Goal: Task Accomplishment & Management: Manage account settings

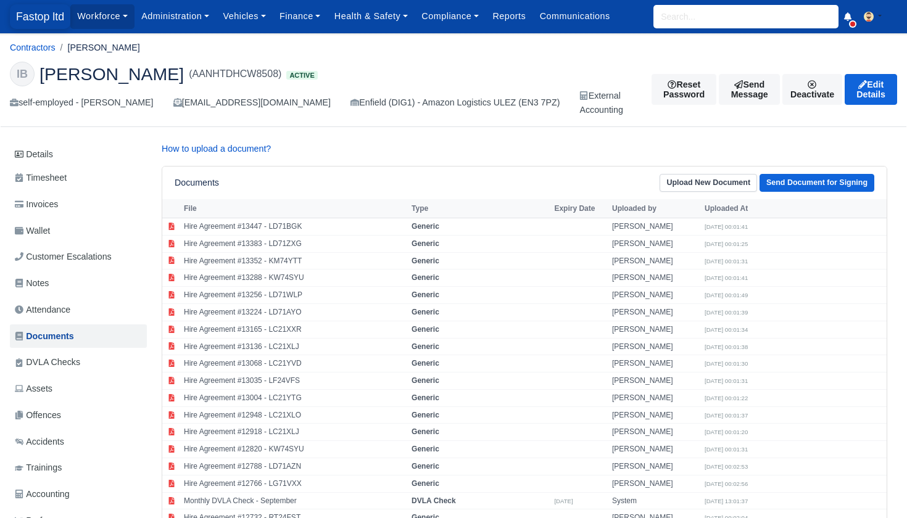
click at [47, 26] on span "Fastop ltd" at bounding box center [40, 16] width 60 height 25
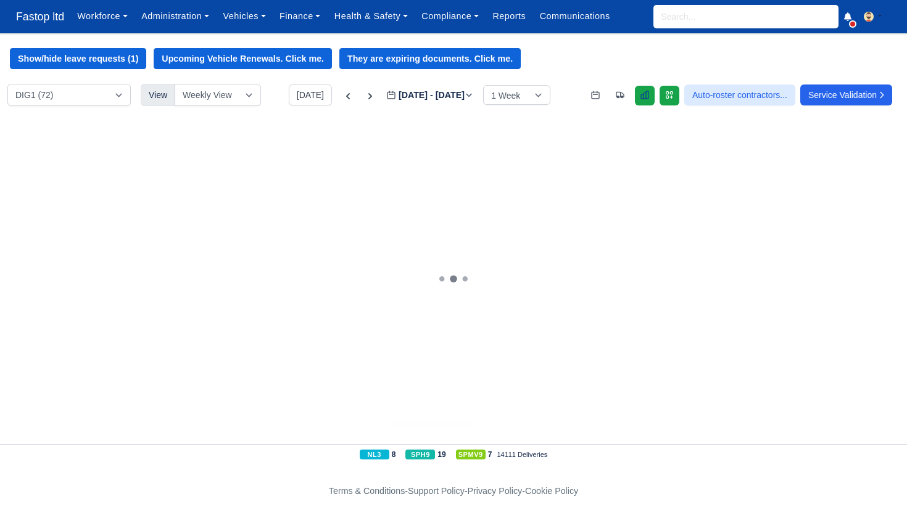
click at [640, 93] on icon at bounding box center [645, 95] width 10 height 10
click at [196, 17] on link "Administration" at bounding box center [174, 16] width 81 height 24
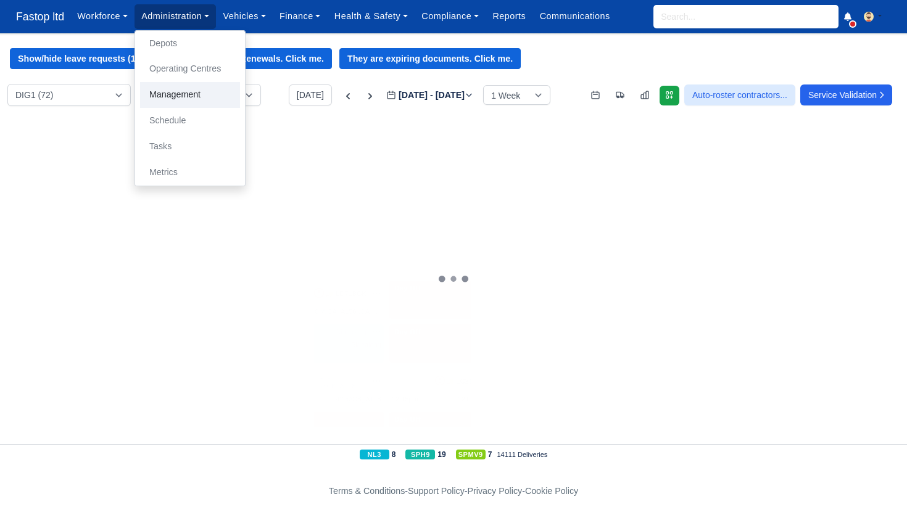
click at [180, 93] on link "Management" at bounding box center [190, 95] width 100 height 26
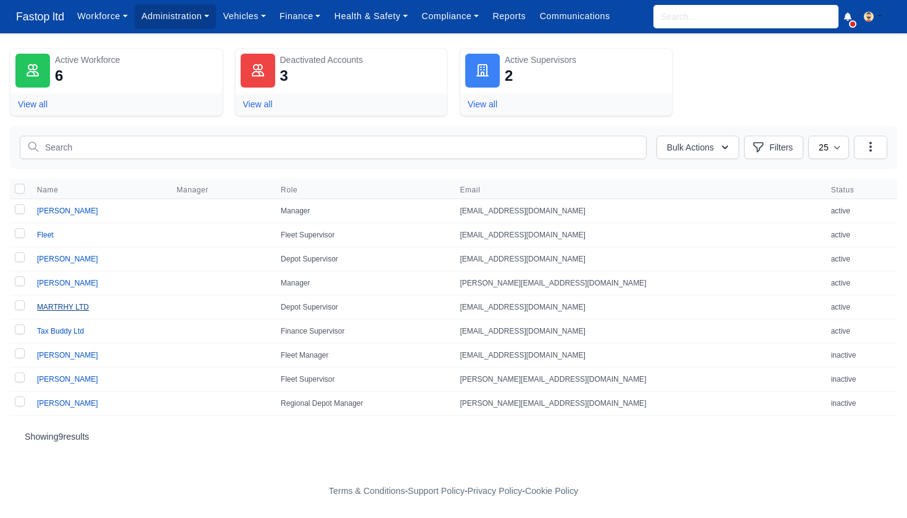
click at [80, 308] on link "MARTRHY LTD" at bounding box center [63, 307] width 52 height 9
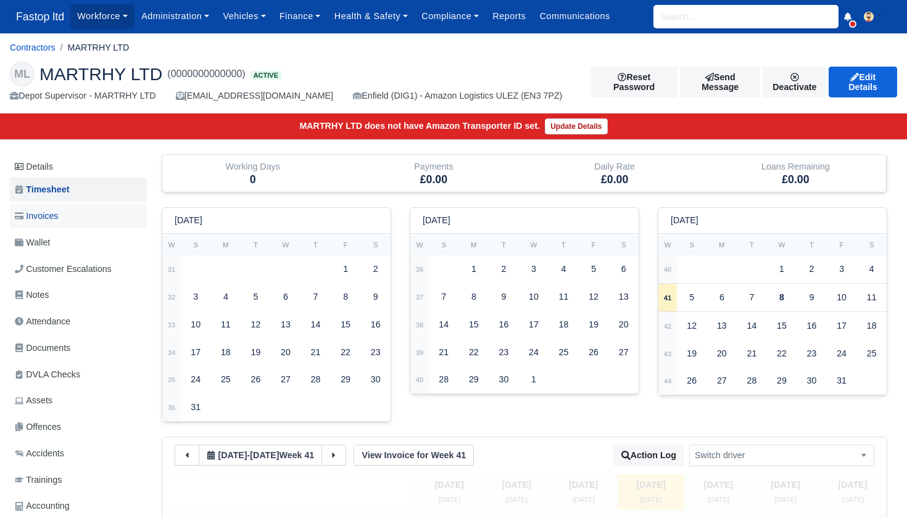
click at [57, 218] on span "Invoices" at bounding box center [36, 216] width 43 height 14
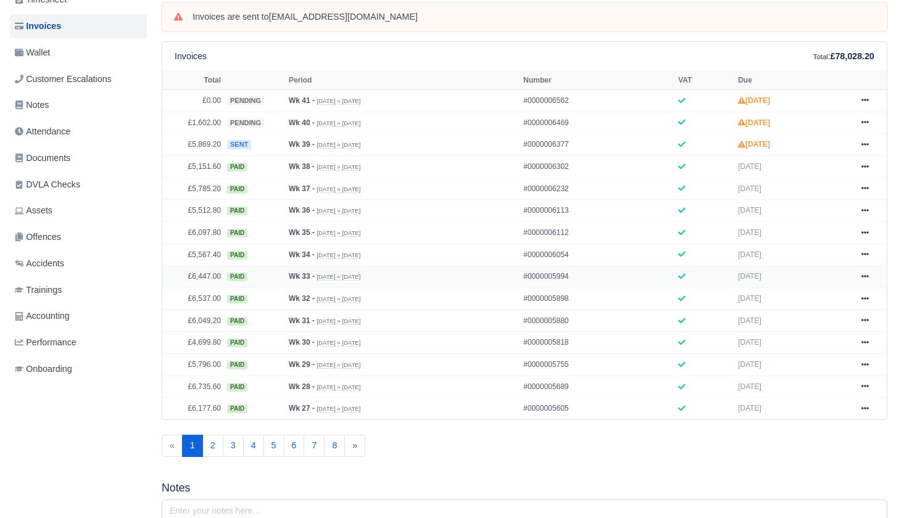
scroll to position [190, 1]
click at [864, 146] on icon at bounding box center [863, 144] width 7 height 2
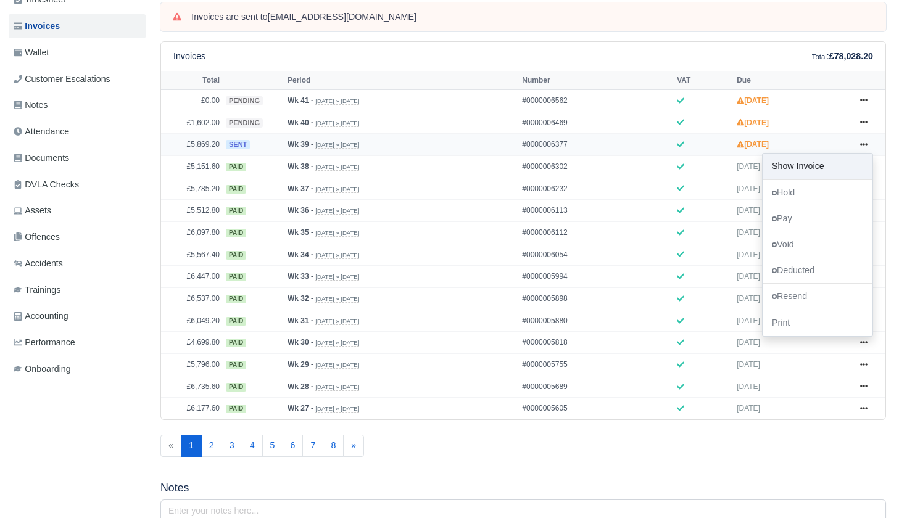
click at [806, 180] on link "Show Invoice" at bounding box center [817, 167] width 110 height 26
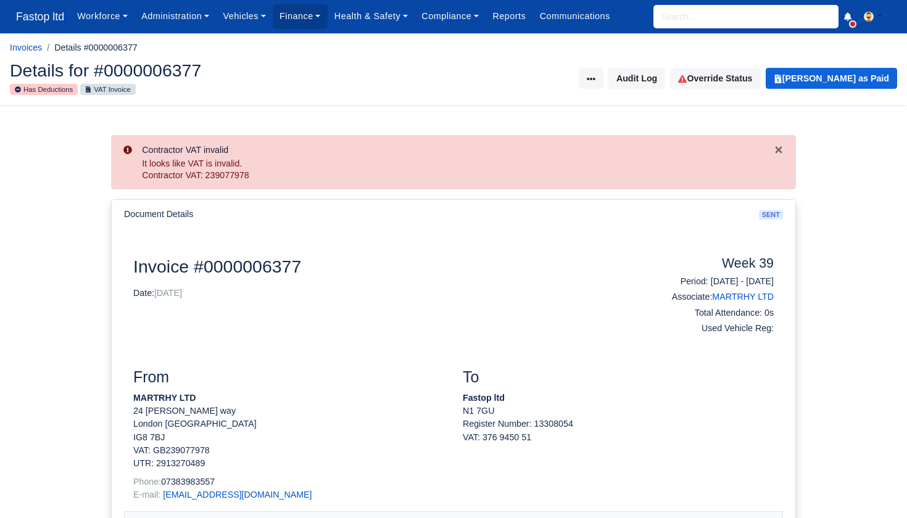
click at [700, 19] on input "search" at bounding box center [745, 16] width 185 height 23
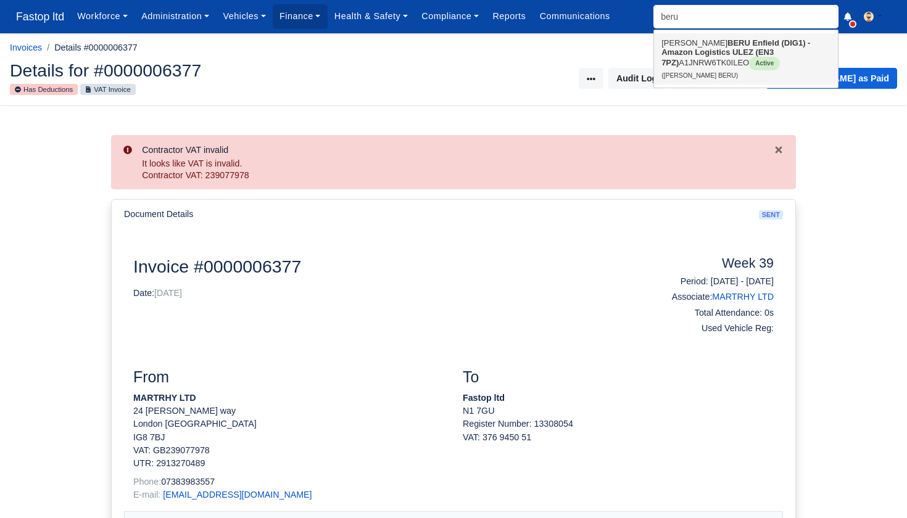
click at [693, 53] on strong "Enfield (DIG1) - Amazon Logistics ULEZ (EN3 7PZ)" at bounding box center [735, 52] width 149 height 29
type input "[PERSON_NAME] BERU"
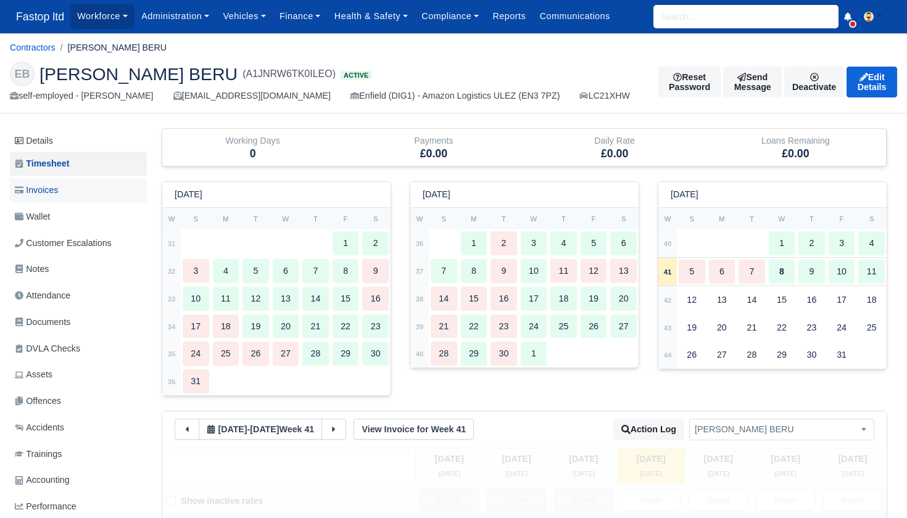
click at [58, 191] on span "Invoices" at bounding box center [36, 190] width 43 height 14
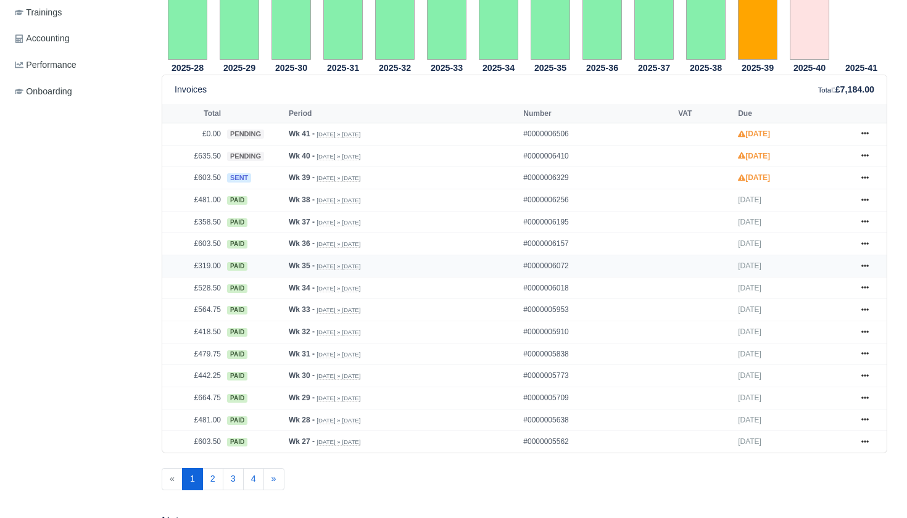
scroll to position [453, 0]
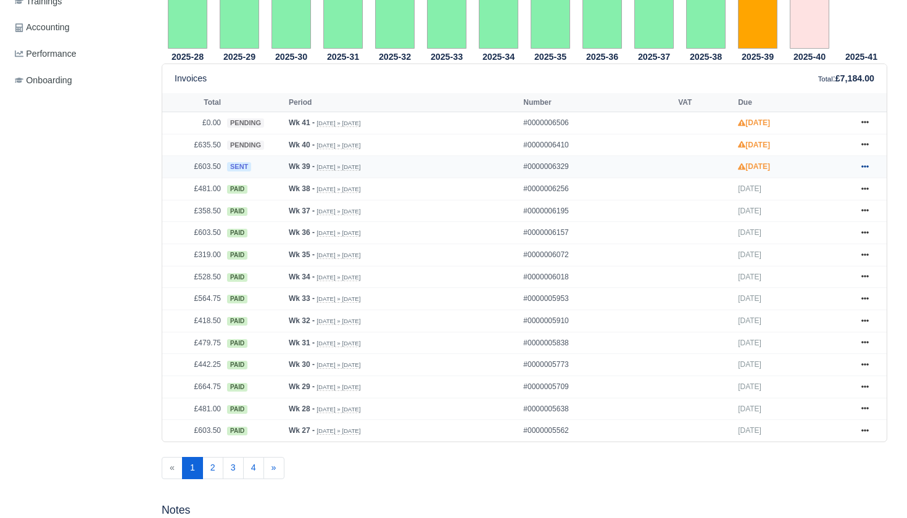
click at [867, 170] on icon at bounding box center [864, 166] width 7 height 7
click at [822, 202] on link "Show Invoice" at bounding box center [819, 189] width 110 height 26
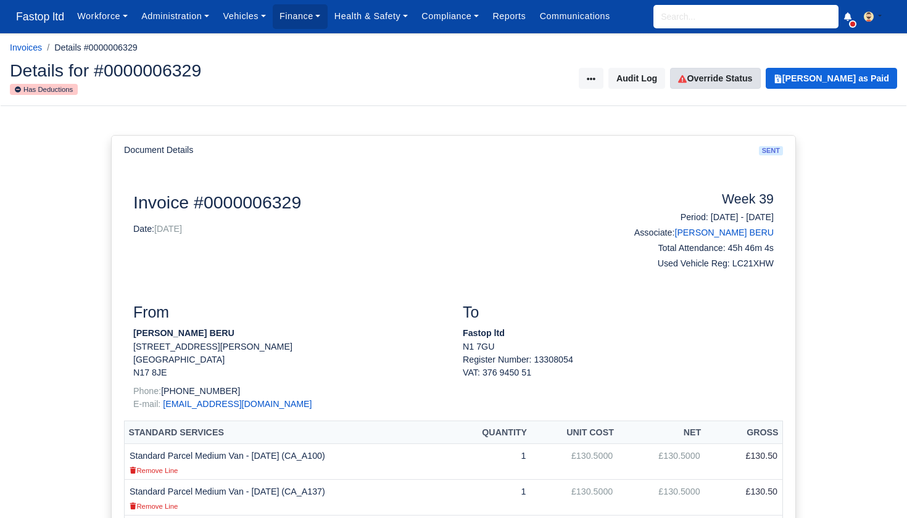
click at [732, 79] on link "Override Status" at bounding box center [715, 78] width 90 height 21
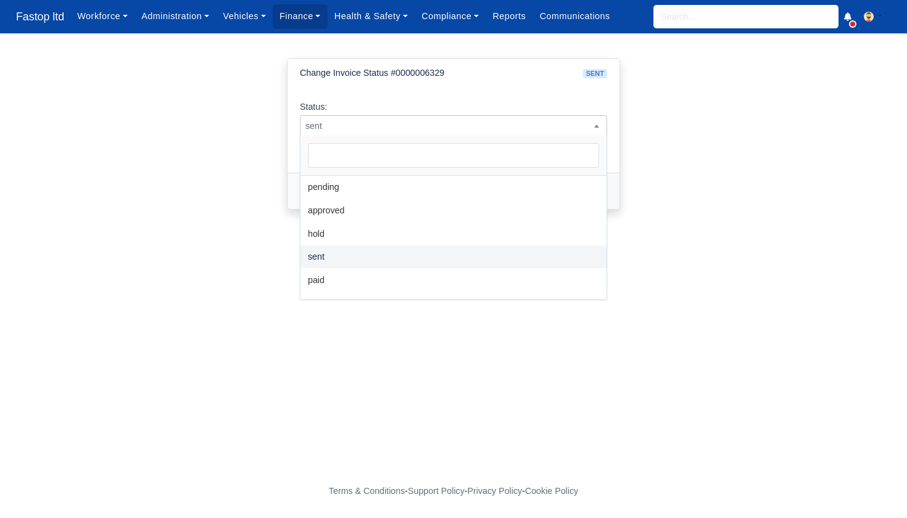
click at [580, 128] on span "sent" at bounding box center [453, 125] width 306 height 15
select select "pending"
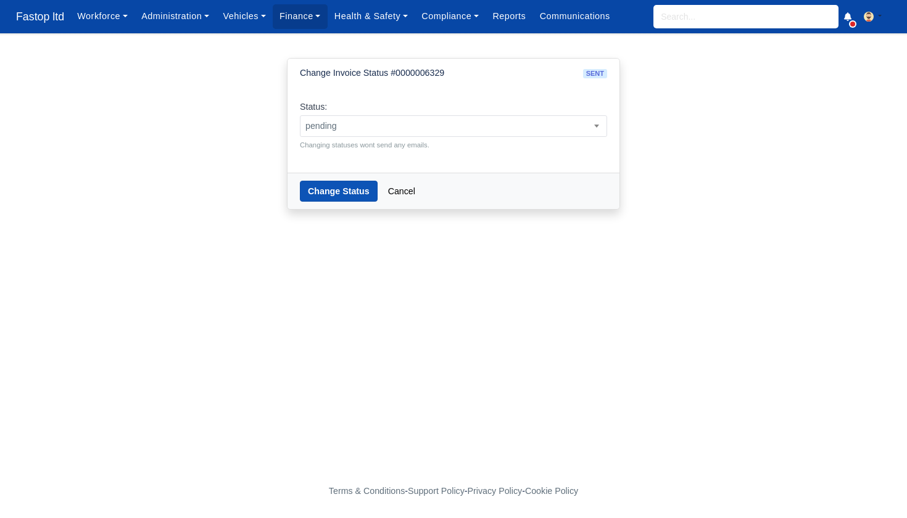
click at [342, 196] on button "Change Status" at bounding box center [339, 191] width 78 height 21
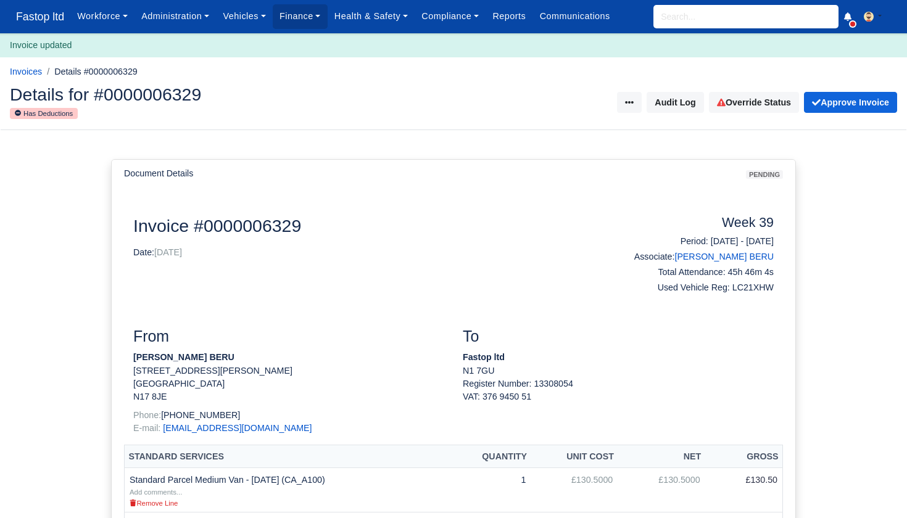
click at [688, 13] on input "search" at bounding box center [745, 16] width 185 height 23
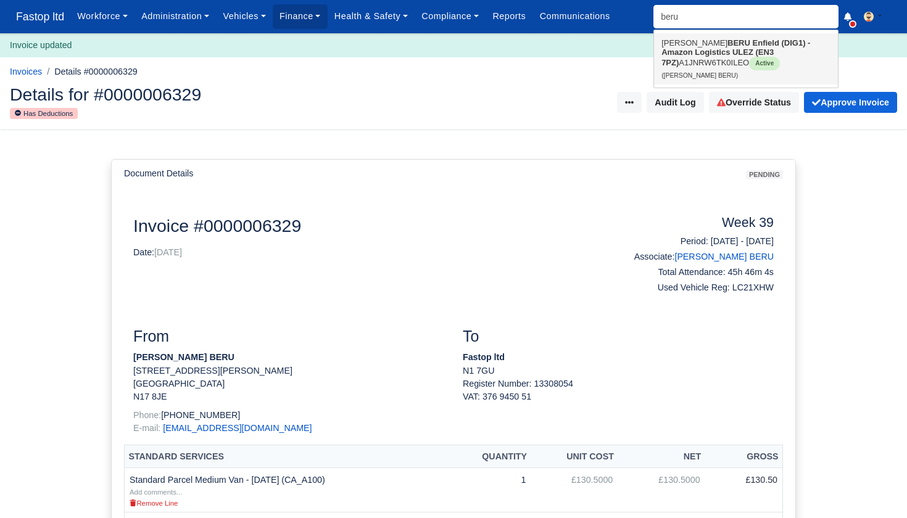
click at [703, 47] on link "EYUEL ALEMAYEHU BERU Enfield (DIG1) - Amazon Logistics ULEZ (EN3 7PZ) A1JNRW6TK…" at bounding box center [746, 58] width 184 height 51
type input "[PERSON_NAME] BERU"
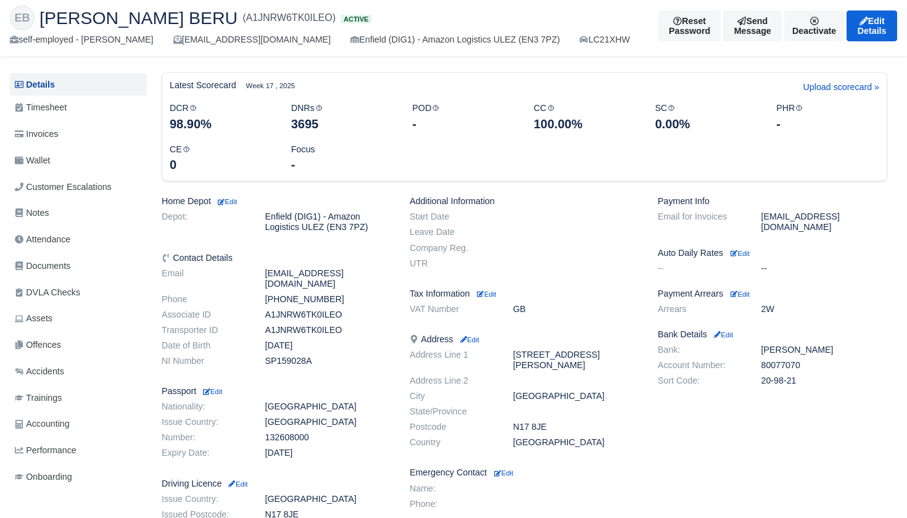
scroll to position [52, 0]
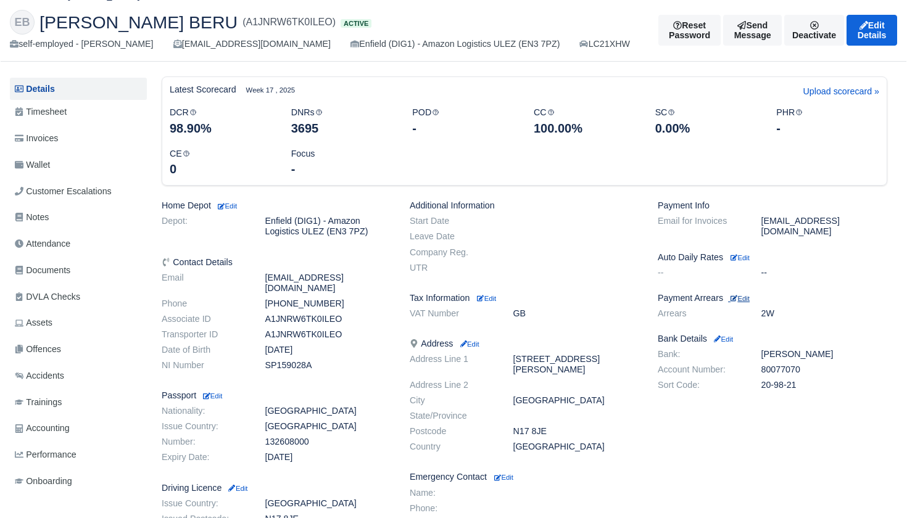
click at [746, 295] on small "Edit" at bounding box center [739, 298] width 19 height 7
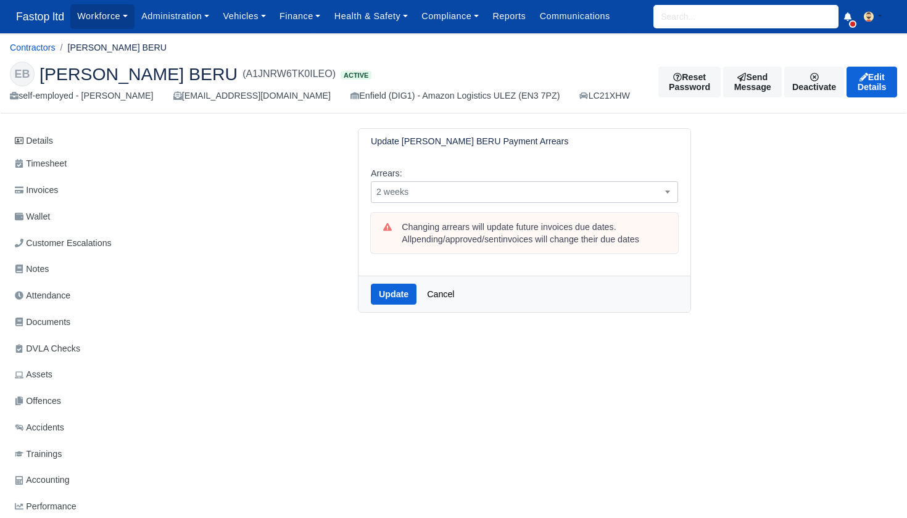
click at [482, 186] on span "2 weeks" at bounding box center [524, 191] width 306 height 15
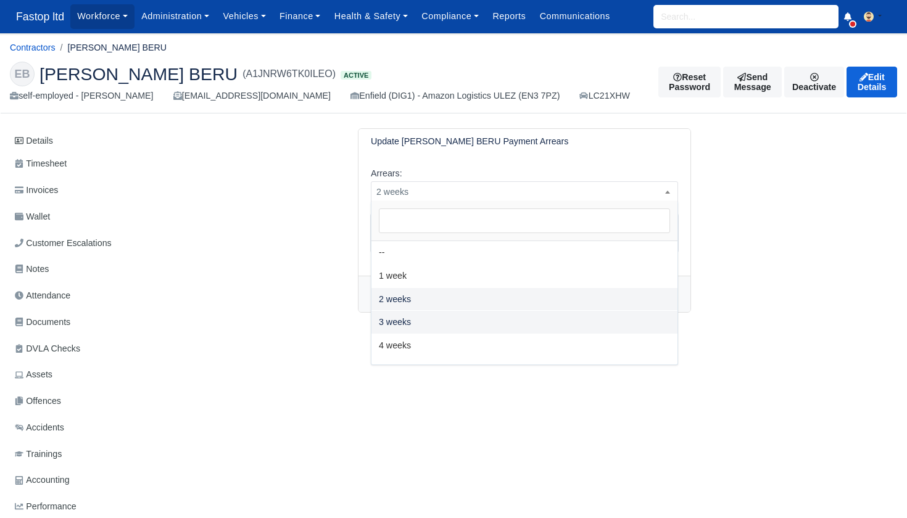
select select "3W"
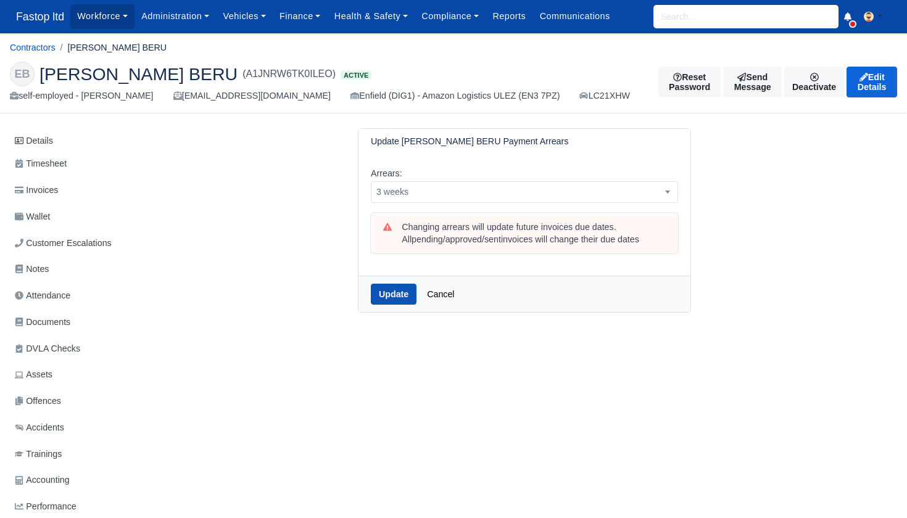
click at [390, 294] on button "Update" at bounding box center [394, 294] width 46 height 21
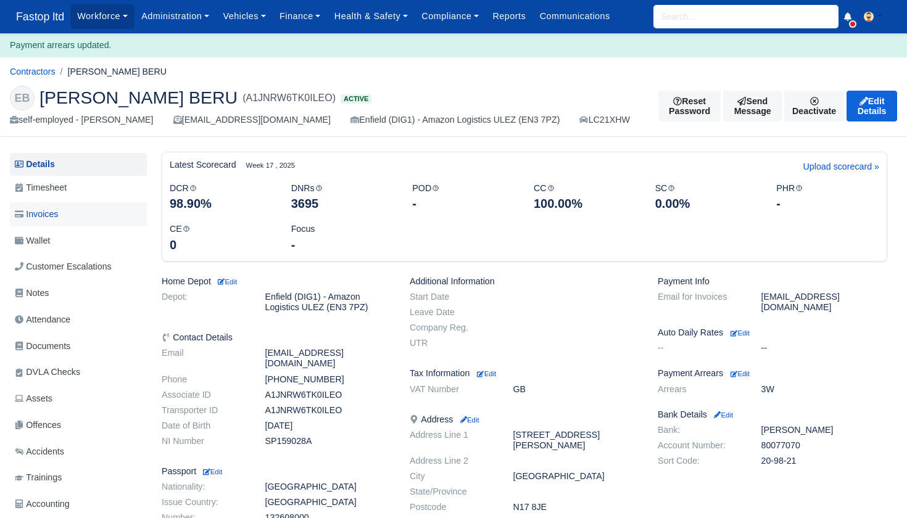
click at [52, 213] on span "Invoices" at bounding box center [36, 214] width 43 height 14
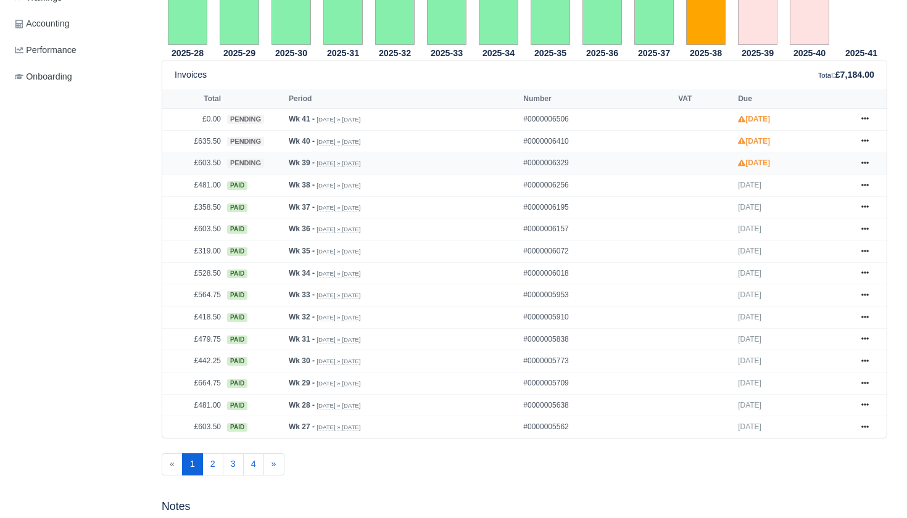
scroll to position [454, 0]
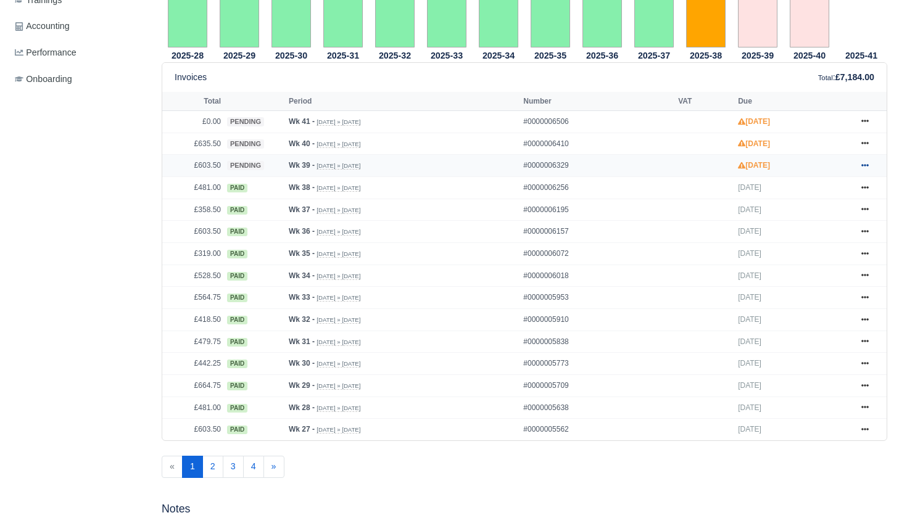
click at [863, 167] on icon at bounding box center [864, 165] width 7 height 2
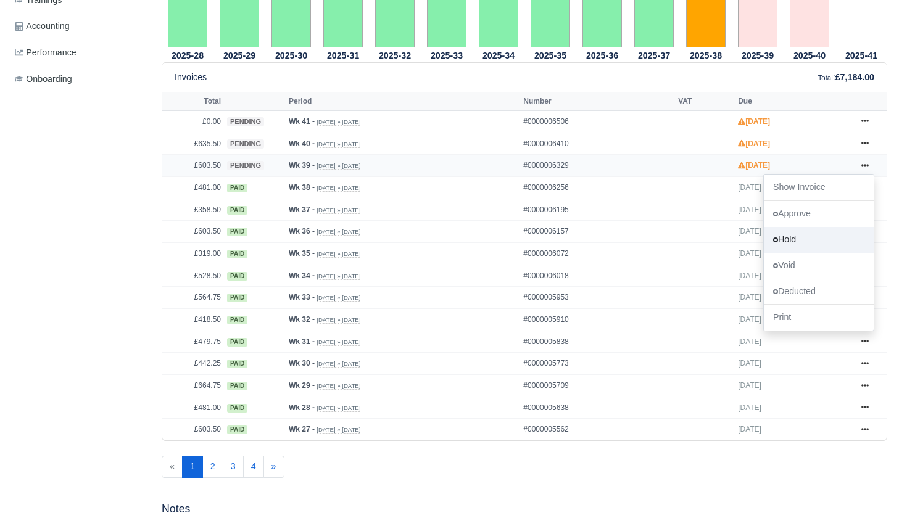
click at [798, 253] on link "Hold" at bounding box center [819, 240] width 110 height 26
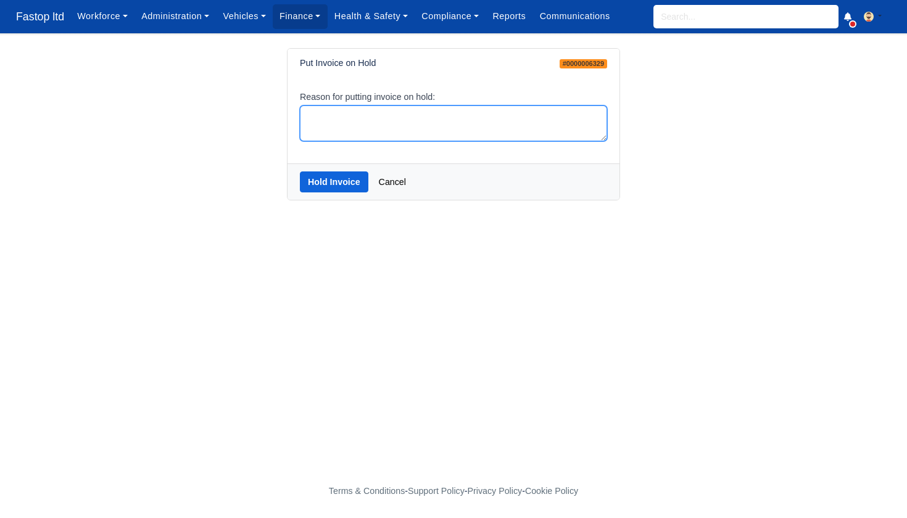
click at [466, 122] on textarea "Reason for putting invoice on hold:" at bounding box center [453, 123] width 307 height 36
type textarea "hold"
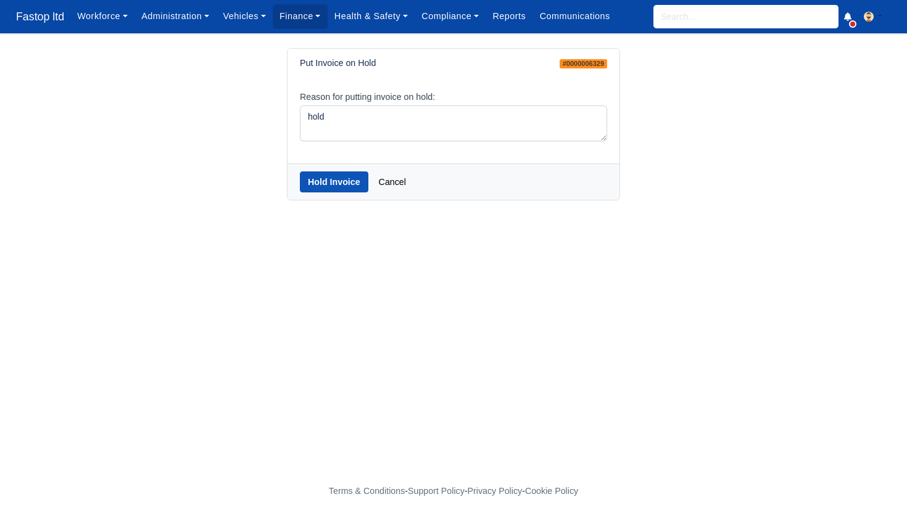
click at [337, 183] on button "Hold Invoice" at bounding box center [334, 181] width 68 height 21
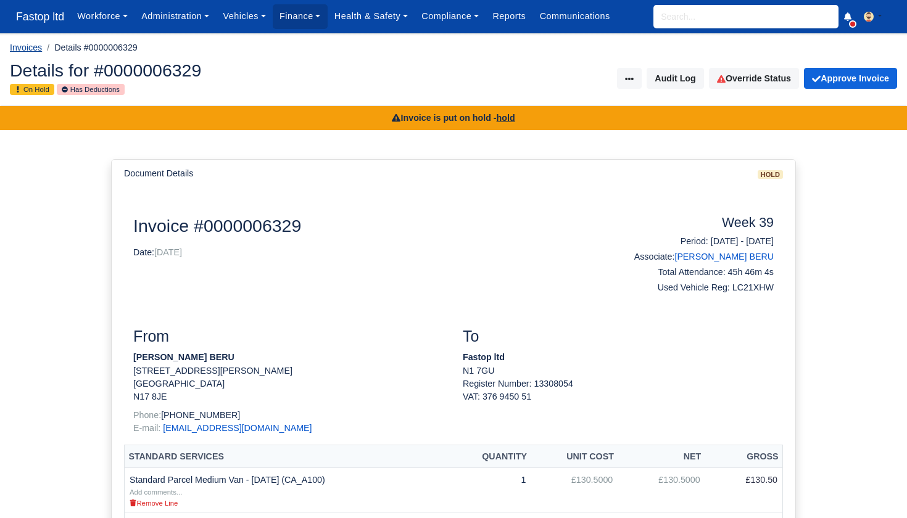
click at [32, 51] on link "Invoices" at bounding box center [26, 48] width 32 height 10
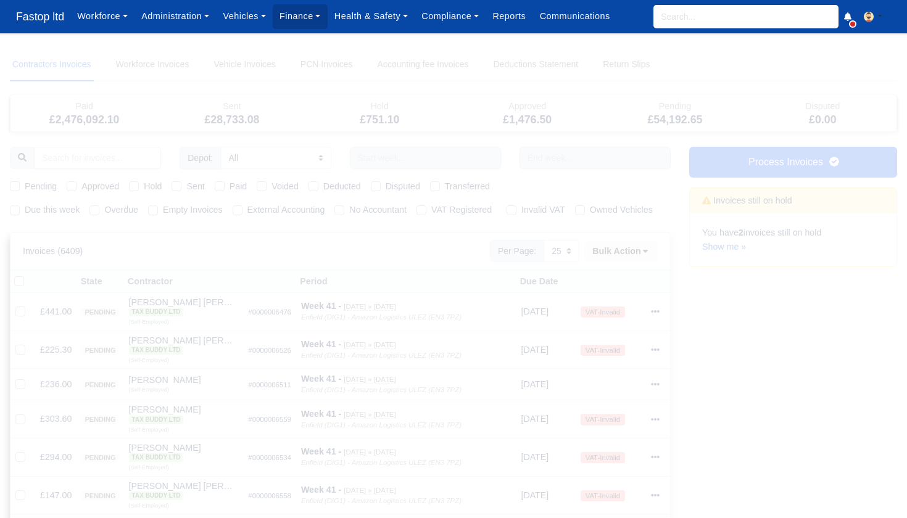
select select "25"
click at [672, 27] on input "search" at bounding box center [745, 16] width 185 height 23
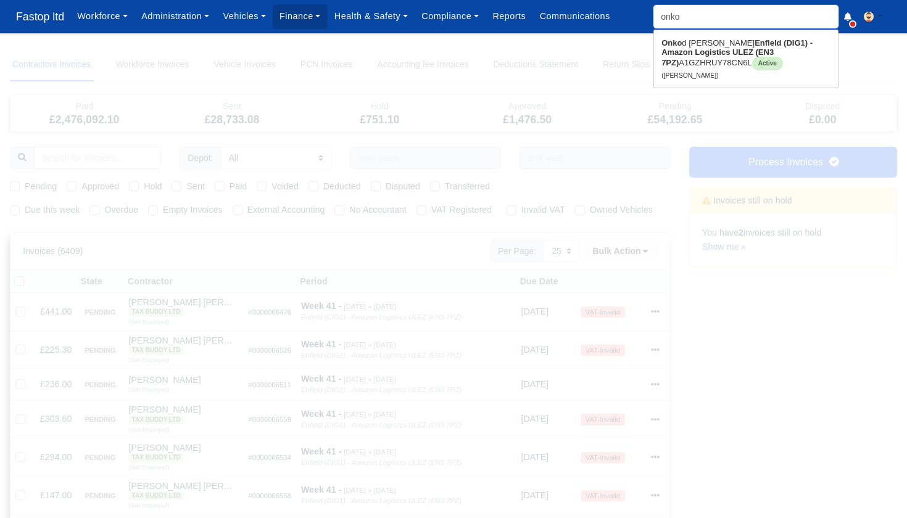
type input "onkod"
type input "onkod Abdi Hassan"
type input "inked"
drag, startPoint x: 813, startPoint y: 1, endPoint x: 728, endPoint y: 42, distance: 94.4
click at [728, 42] on link "Onkod Abdi Hassan Enfield (DIG1) - Amazon Logistics ULEZ (EN3 7PZ) A1GZHRUY78CN…" at bounding box center [746, 58] width 184 height 51
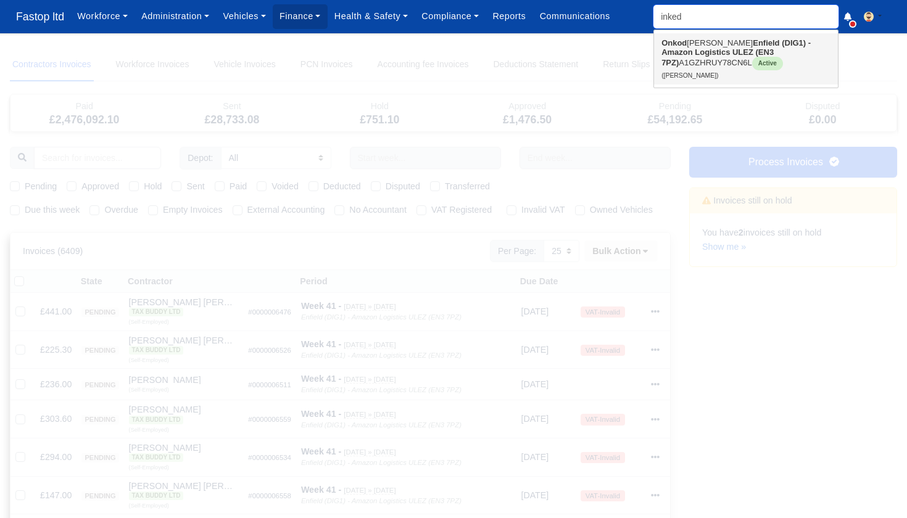
type input "Onkod Abdi Hassan"
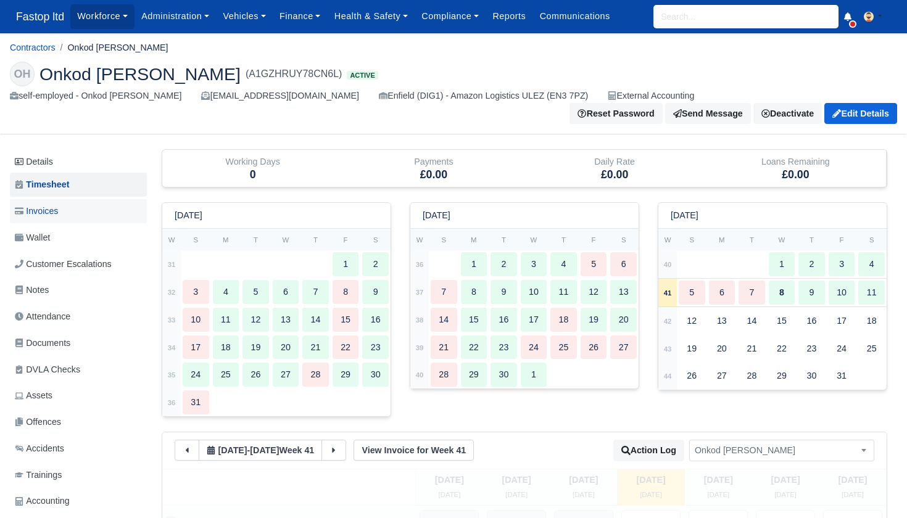
click at [44, 204] on span "Invoices" at bounding box center [36, 211] width 43 height 14
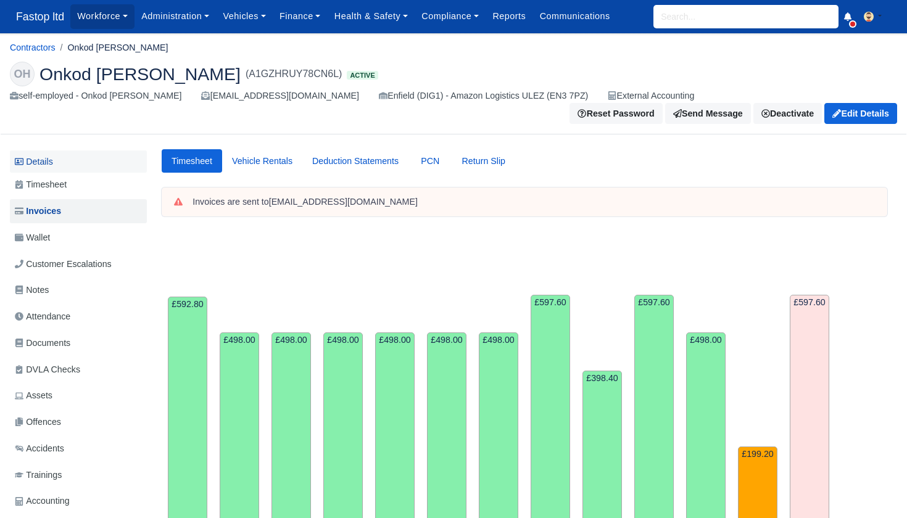
click at [56, 151] on link "Details" at bounding box center [78, 162] width 137 height 23
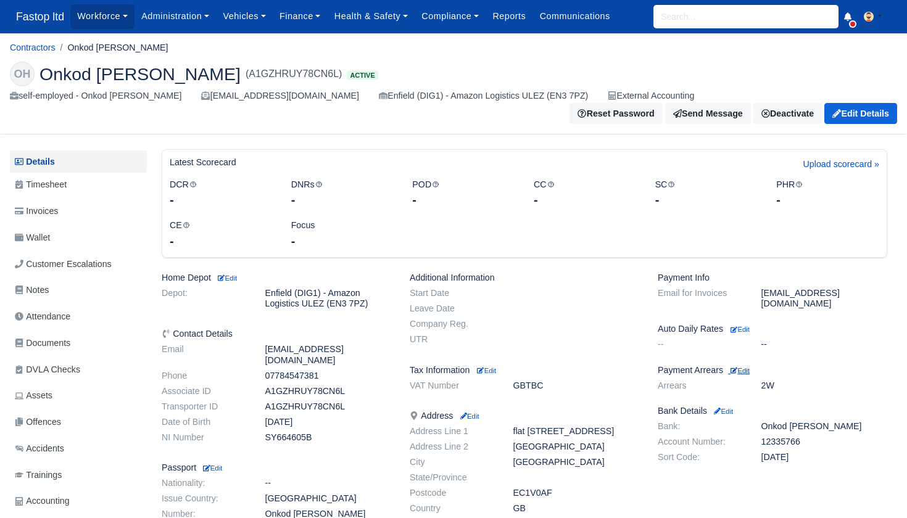
click at [746, 367] on small "Edit" at bounding box center [739, 370] width 19 height 7
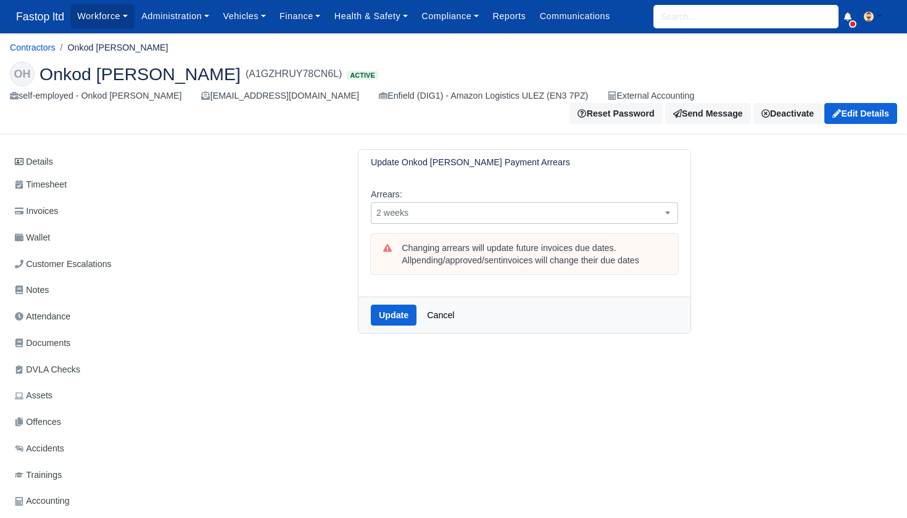
click at [537, 205] on span "2 weeks" at bounding box center [524, 212] width 306 height 15
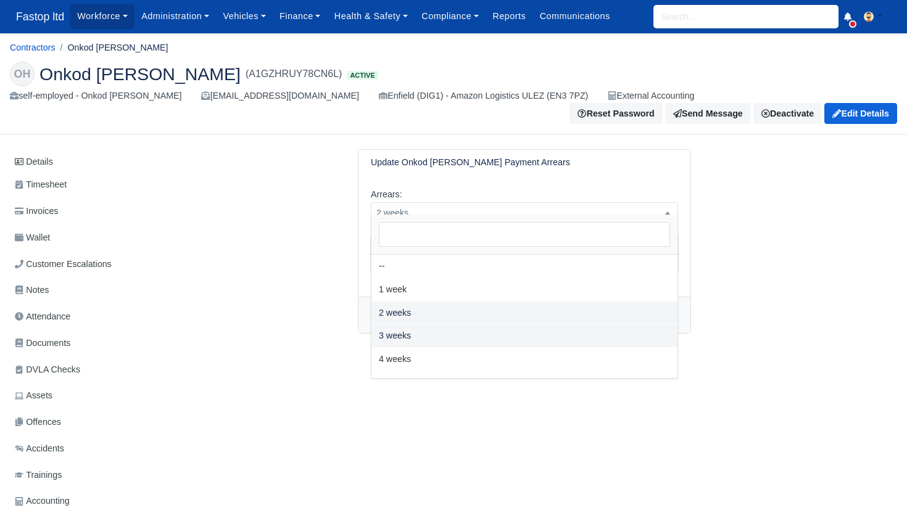
select select "3W"
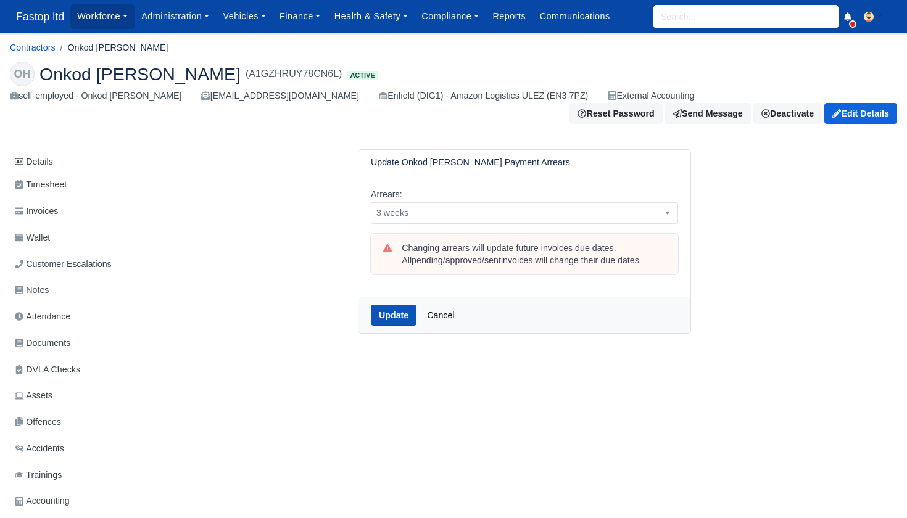
click at [385, 305] on button "Update" at bounding box center [394, 315] width 46 height 21
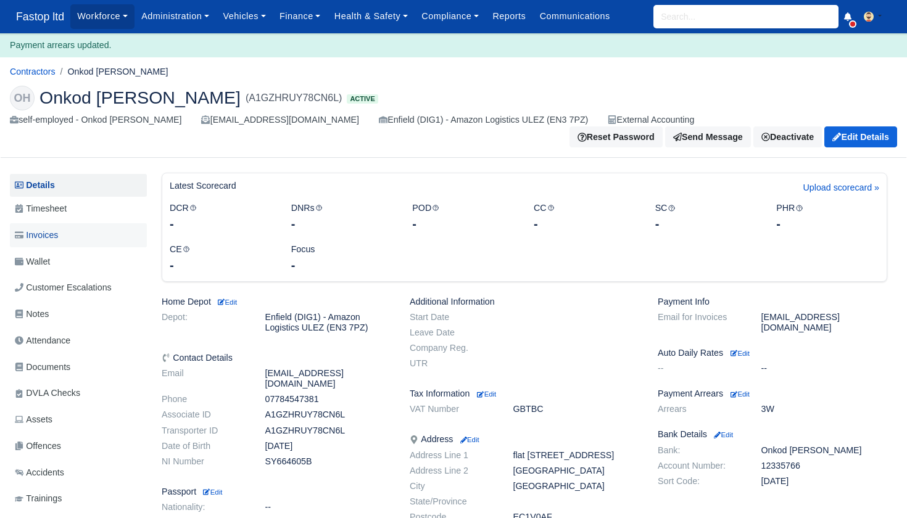
click at [53, 232] on link "Invoices" at bounding box center [78, 235] width 137 height 24
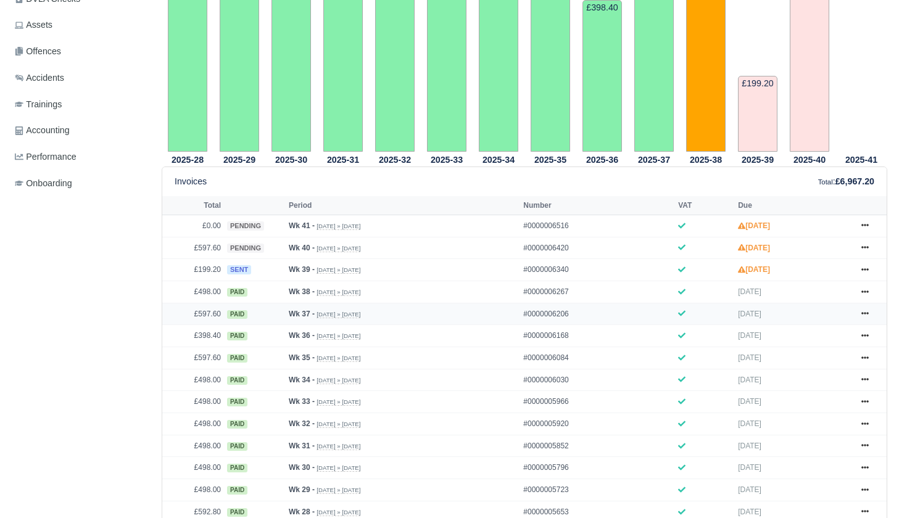
scroll to position [371, 0]
click at [865, 270] on icon at bounding box center [864, 269] width 7 height 2
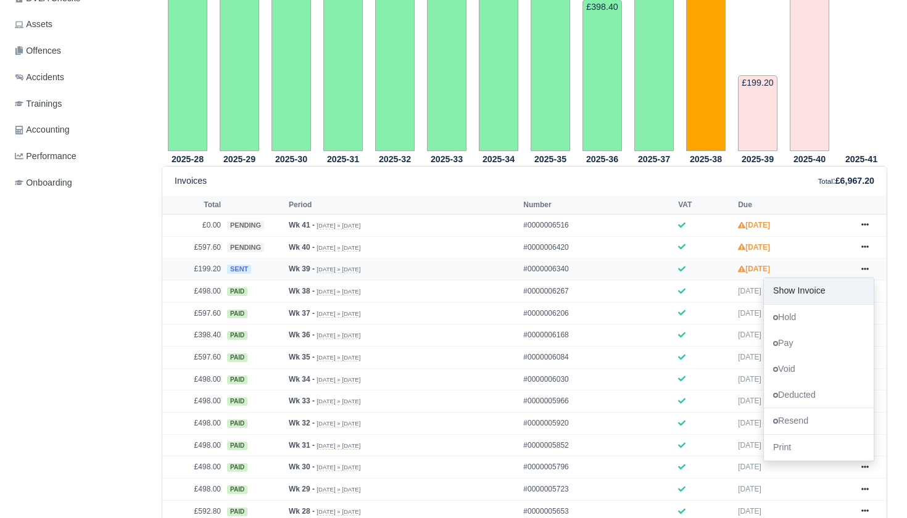
click at [812, 304] on link "Show Invoice" at bounding box center [819, 291] width 110 height 26
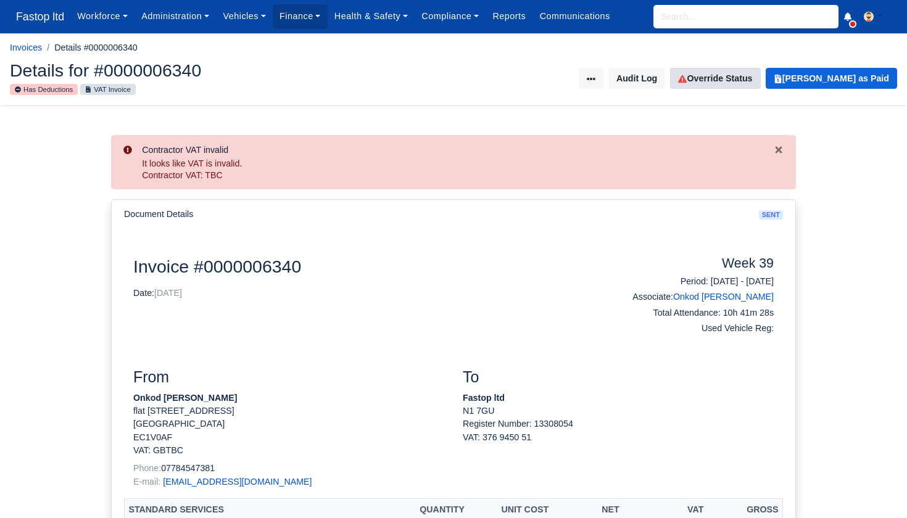
click at [723, 83] on link "Override Status" at bounding box center [715, 78] width 90 height 21
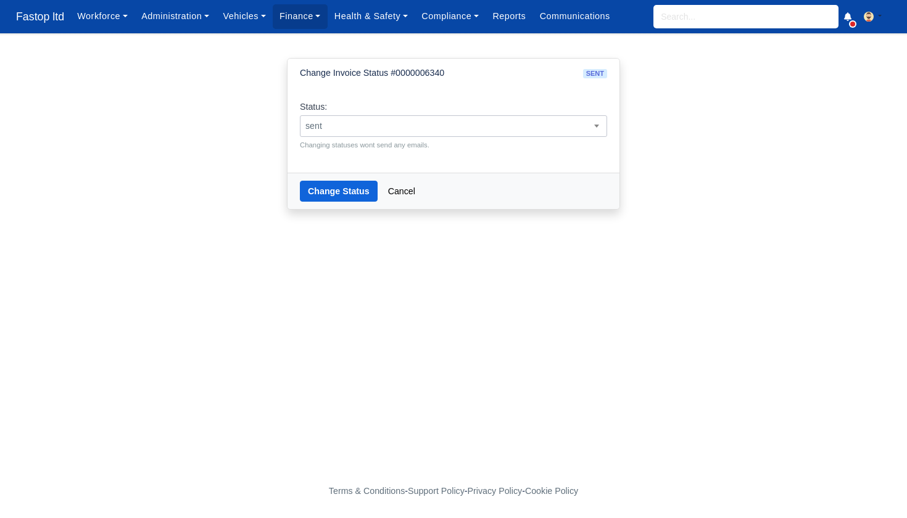
click at [437, 132] on span "sent" at bounding box center [453, 125] width 306 height 15
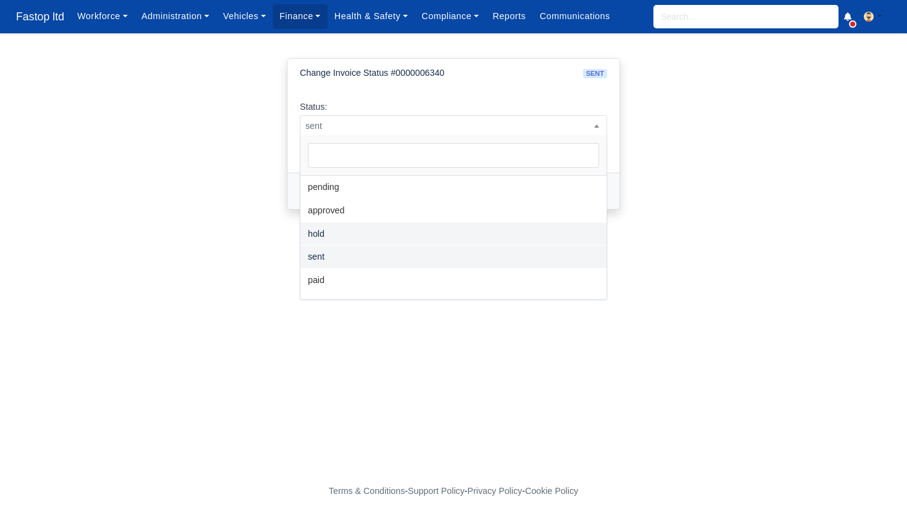
select select "hold"
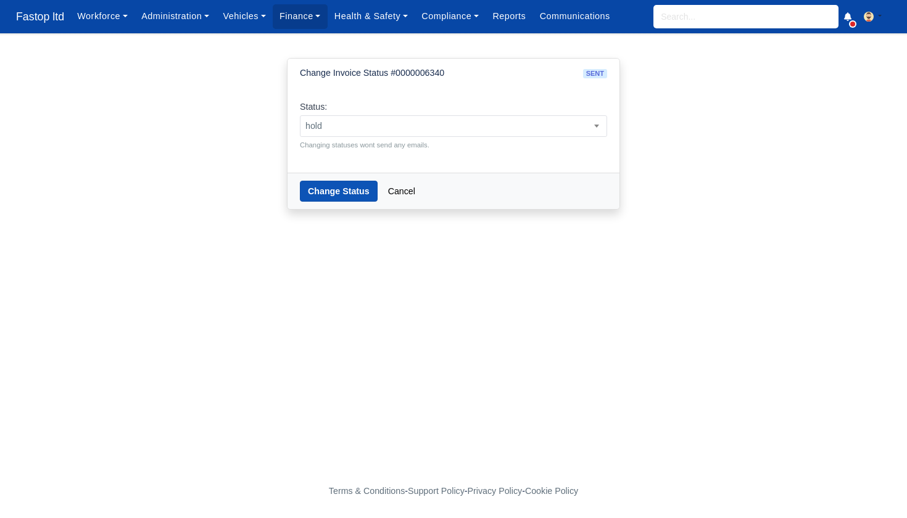
click at [344, 188] on button "Change Status" at bounding box center [339, 191] width 78 height 21
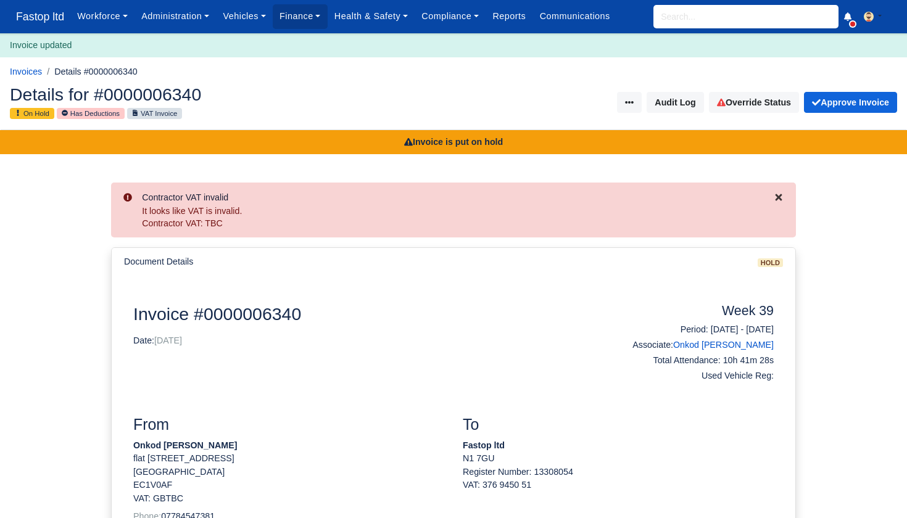
click at [777, 197] on icon "Close" at bounding box center [778, 197] width 7 height 7
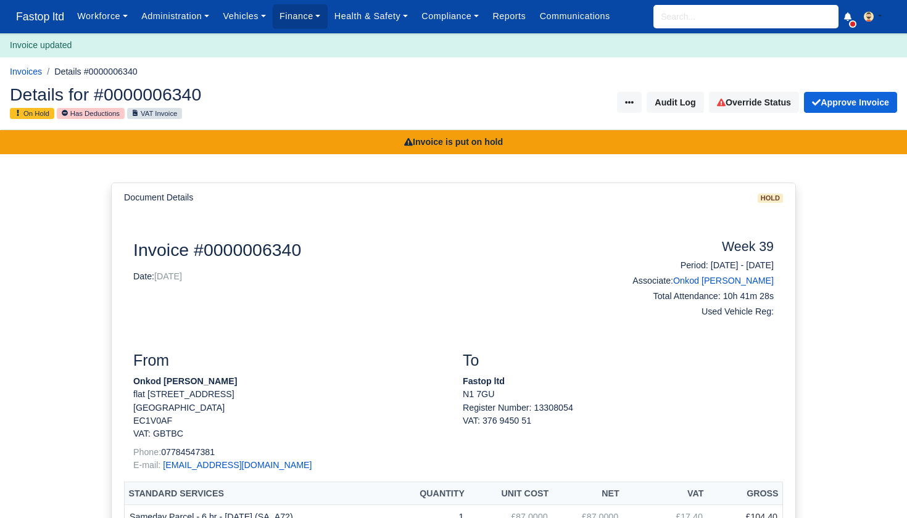
click at [712, 9] on input "search" at bounding box center [745, 16] width 185 height 23
type input "onkod"
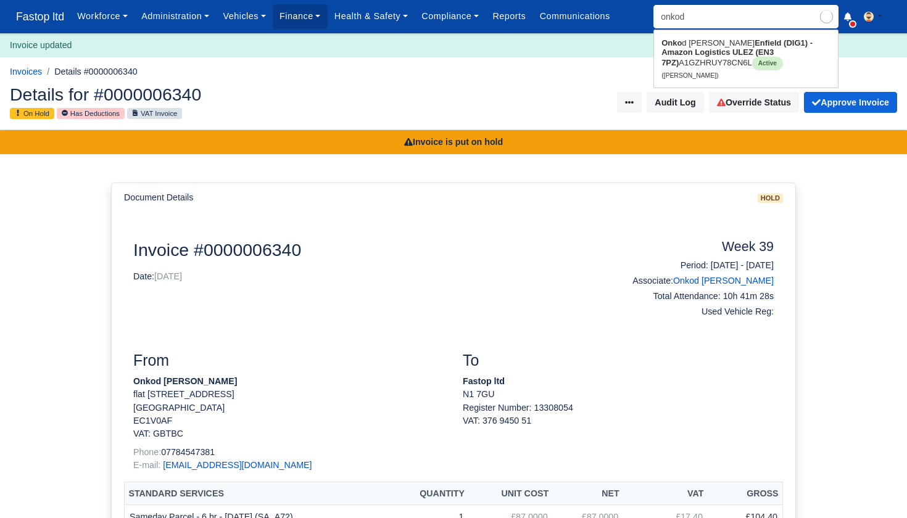
type input "onkod [PERSON_NAME]"
type input "inked"
drag, startPoint x: 712, startPoint y: 9, endPoint x: 694, endPoint y: 56, distance: 50.2
click at [694, 56] on strong "Enfield (DIG1) - Amazon Logistics ULEZ (EN3 7PZ)" at bounding box center [735, 52] width 149 height 29
type input "Onkod [PERSON_NAME]"
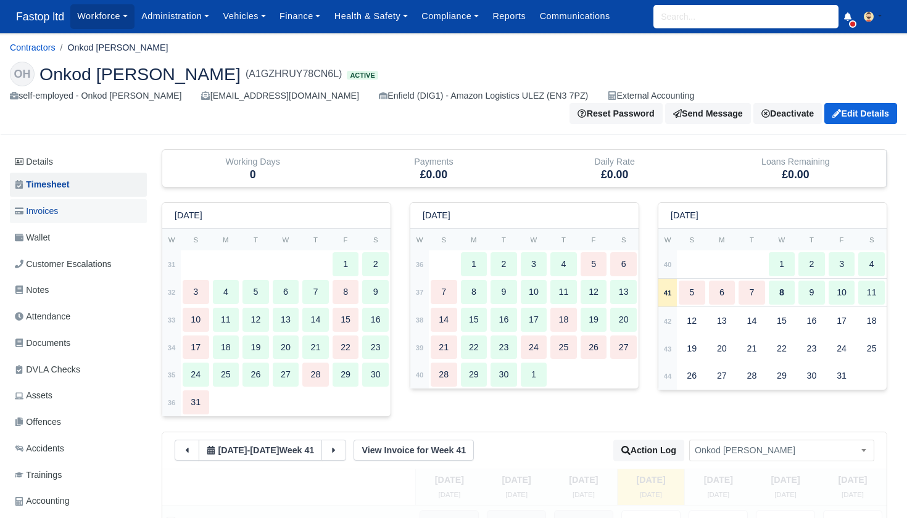
click at [58, 205] on span "Invoices" at bounding box center [36, 211] width 43 height 14
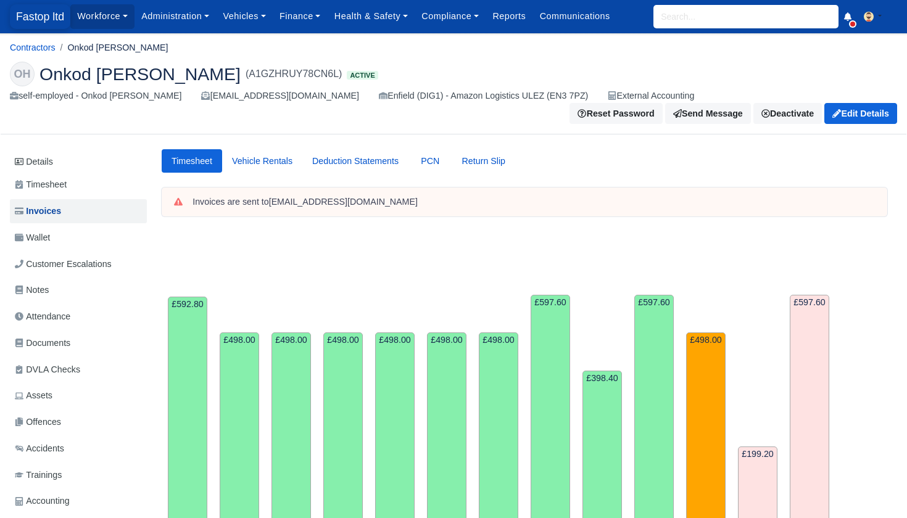
click at [47, 15] on span "Fastop ltd" at bounding box center [40, 16] width 60 height 25
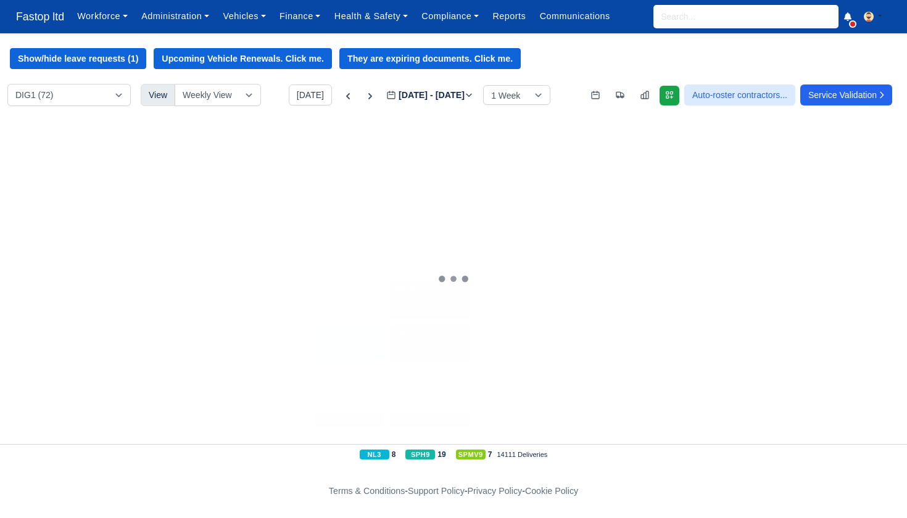
scroll to position [0, 29]
